Goal: Task Accomplishment & Management: Complete application form

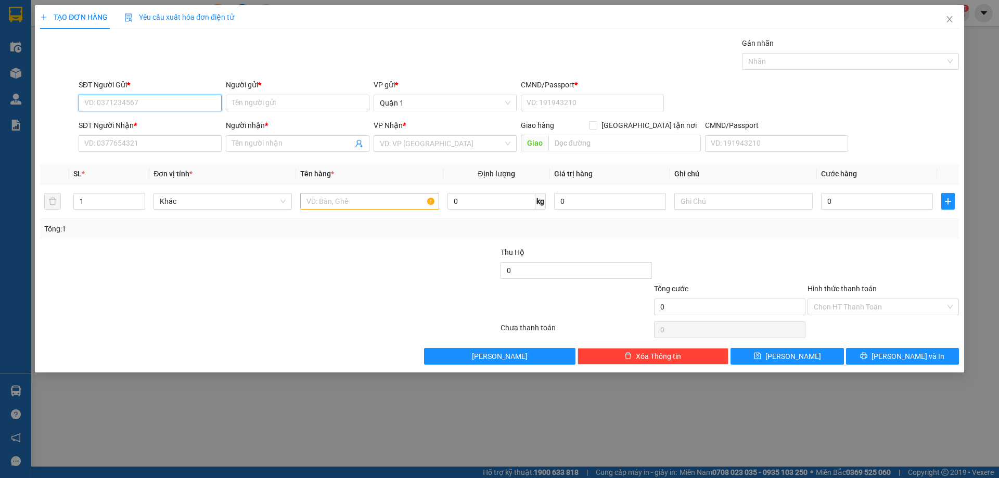
click at [104, 105] on input "SĐT Người Gửi *" at bounding box center [150, 103] width 143 height 17
click at [102, 123] on div "0919892979 - [GEOGRAPHIC_DATA]" at bounding box center [150, 123] width 131 height 11
type input "0919892979"
type input "HÀ"
type input "1"
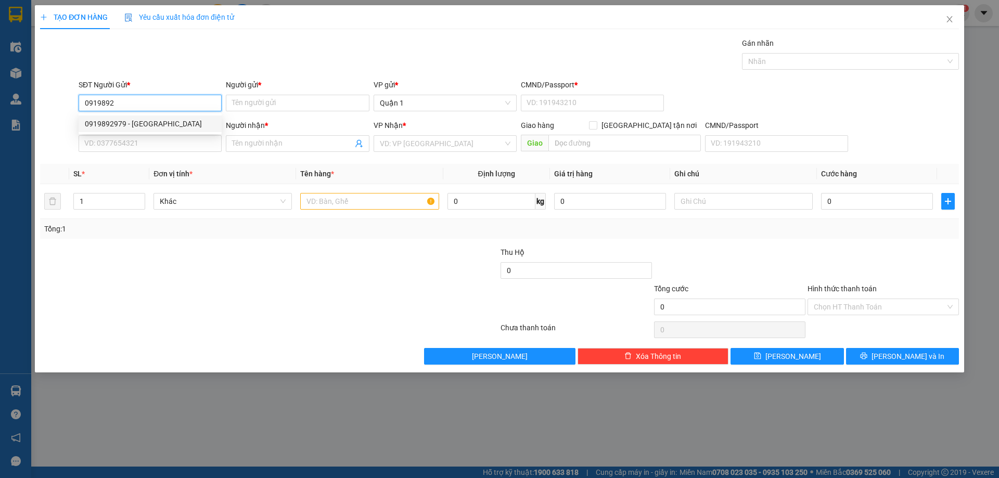
type input "0772429639"
type input "TDP-TRÚC AN"
type input "0919892979"
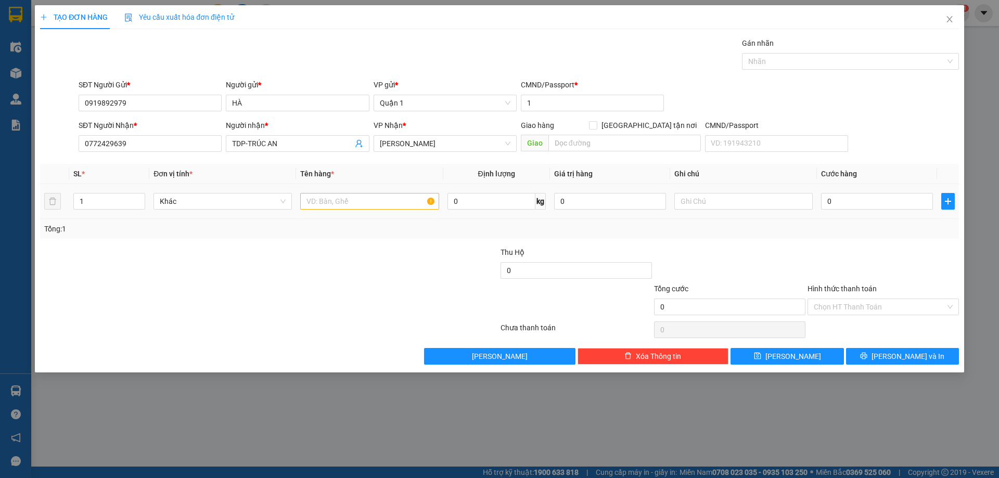
drag, startPoint x: 74, startPoint y: 204, endPoint x: 67, endPoint y: 203, distance: 7.4
click at [67, 203] on tr "1 Khác 0 kg 0 0" at bounding box center [499, 201] width 919 height 35
click at [109, 196] on input "1" at bounding box center [109, 202] width 71 height 16
type input "9"
click at [343, 199] on input "text" at bounding box center [369, 201] width 138 height 17
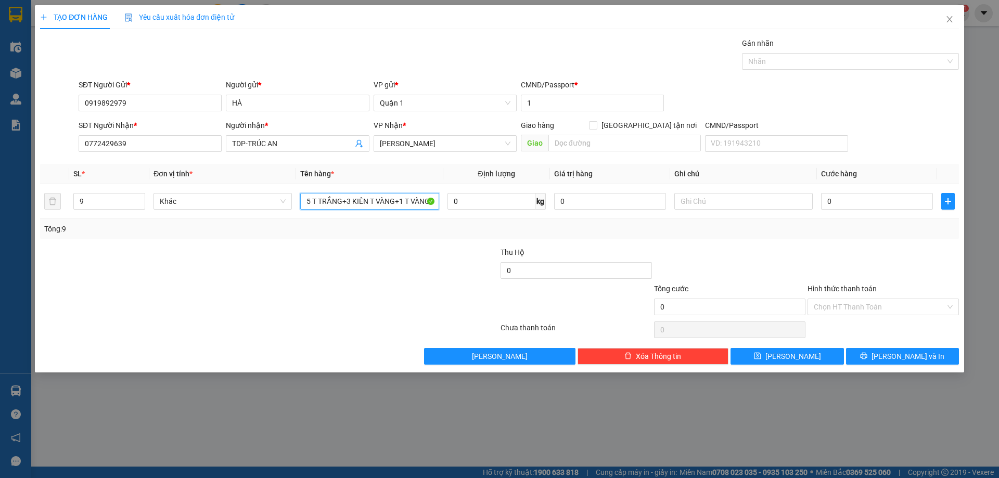
type input "5 T TRẮNG+3 KIÊN T VÀNG+1 T VÀNG"
click at [854, 208] on div "0" at bounding box center [877, 201] width 112 height 21
click at [851, 201] on input "0" at bounding box center [877, 201] width 112 height 17
type input "4"
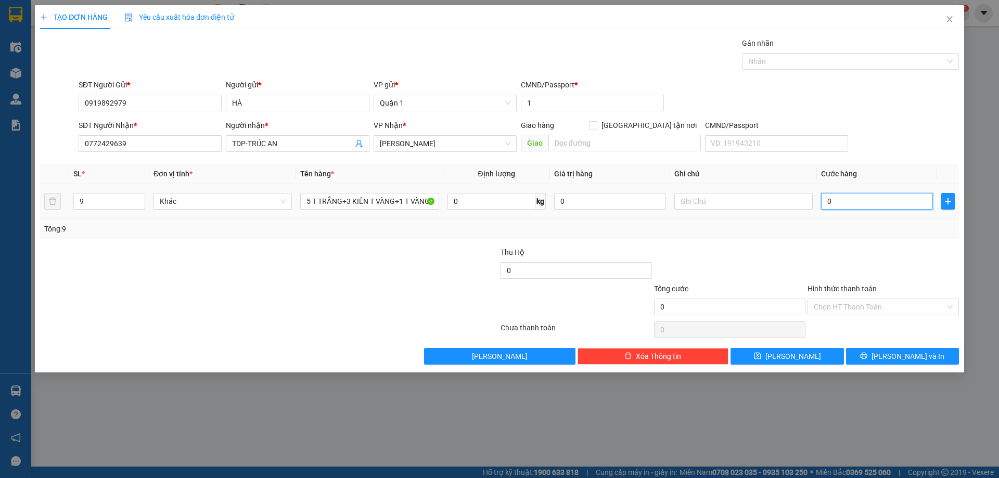
type input "4"
type input "40"
type input "405"
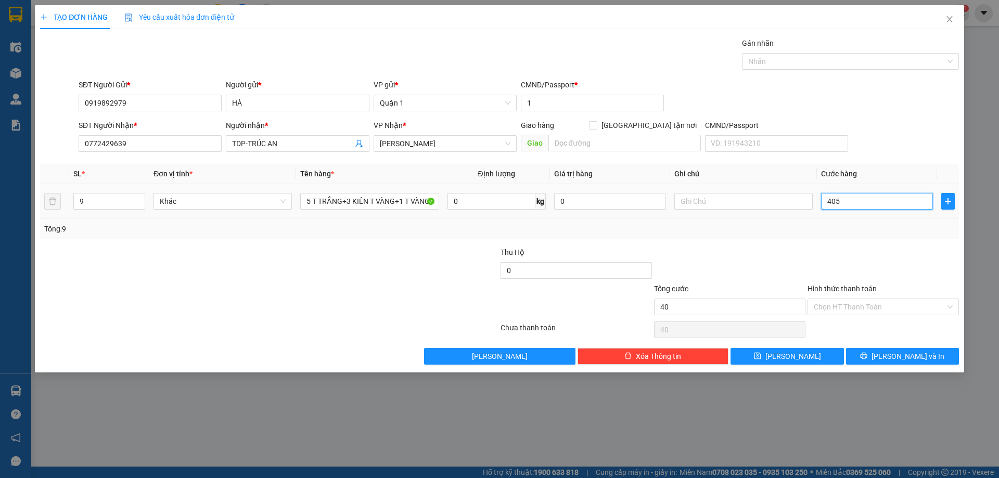
type input "405"
type input "405.000"
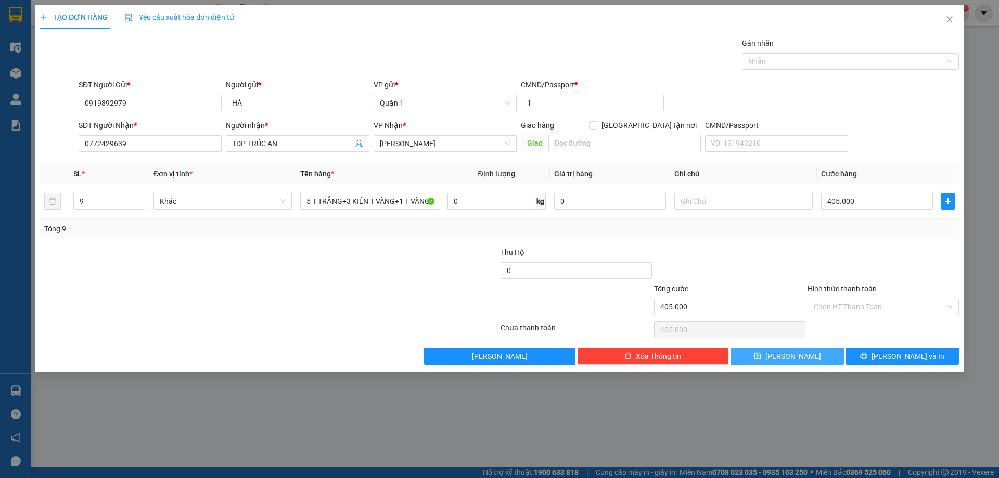
click at [783, 360] on button "[PERSON_NAME]" at bounding box center [786, 356] width 113 height 17
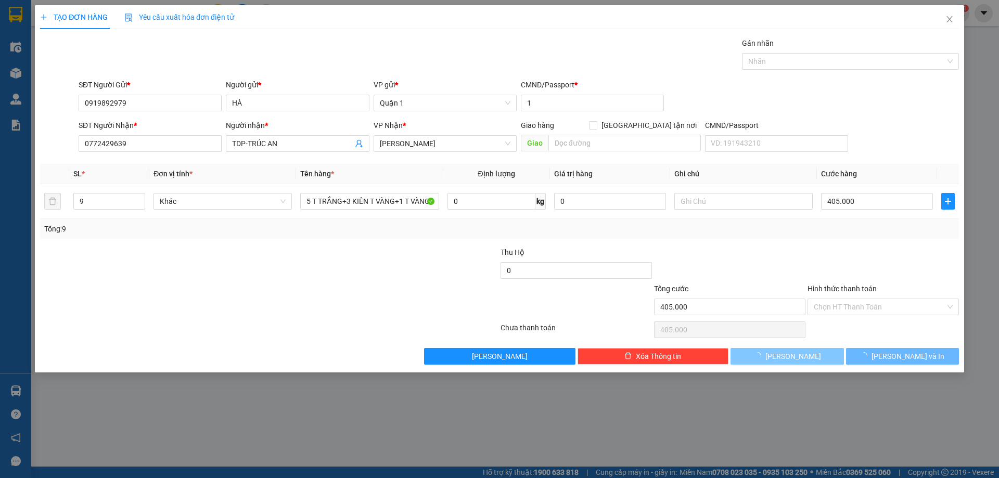
type input "1"
type input "0"
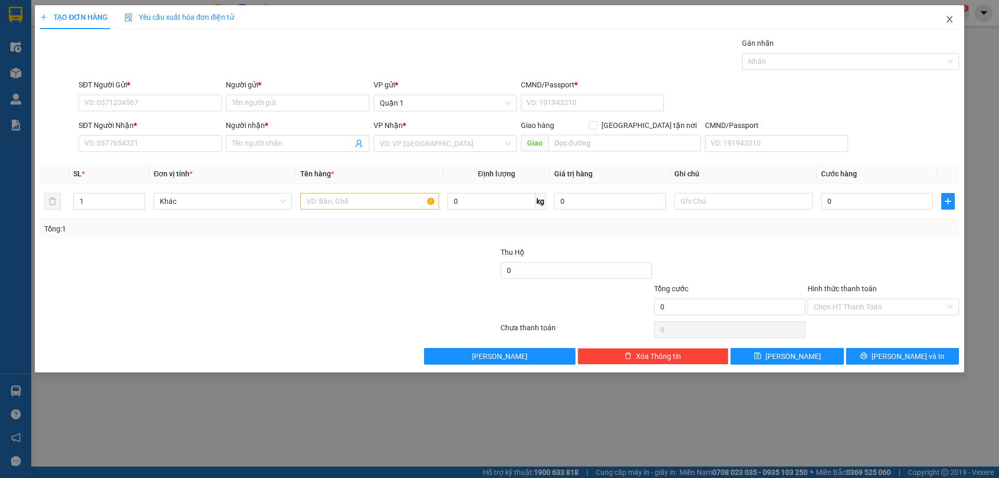
click at [956, 18] on span "Close" at bounding box center [949, 19] width 29 height 29
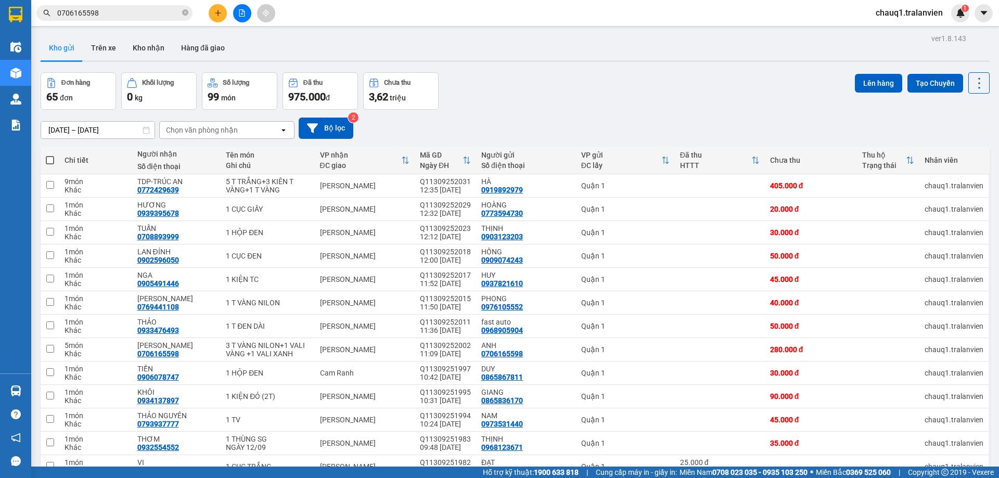
click at [107, 13] on input "0706165598" at bounding box center [118, 12] width 123 height 11
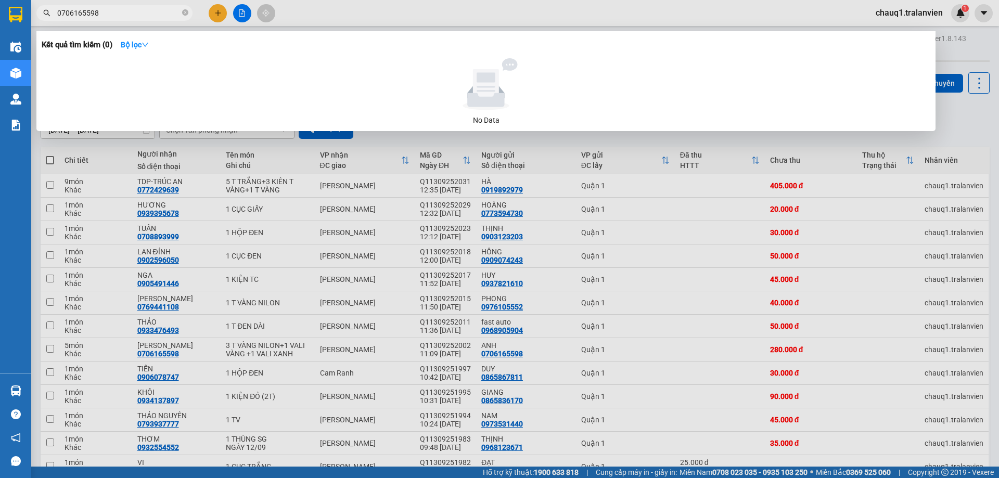
click at [107, 13] on input "0706165598" at bounding box center [118, 12] width 123 height 11
click at [187, 11] on icon "close-circle" at bounding box center [185, 12] width 6 height 6
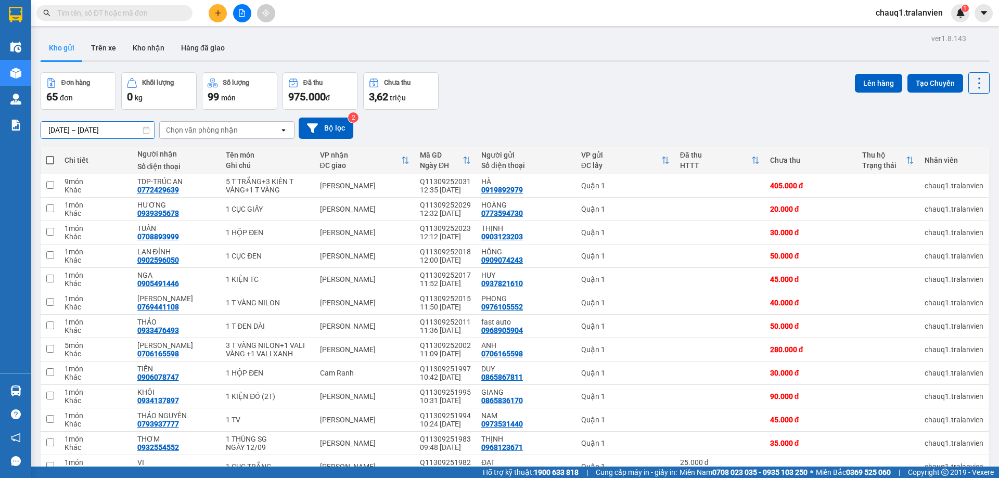
click at [107, 132] on input "[DATE] – [DATE]" at bounding box center [97, 130] width 113 height 17
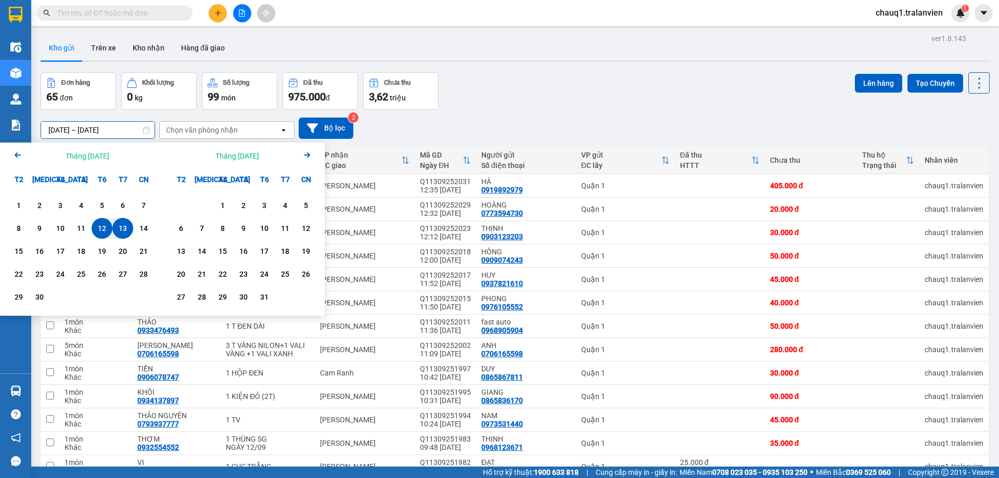
click at [128, 223] on div "13" at bounding box center [123, 228] width 15 height 12
type input "[DATE] – [DATE]"
